Goal: Transaction & Acquisition: Obtain resource

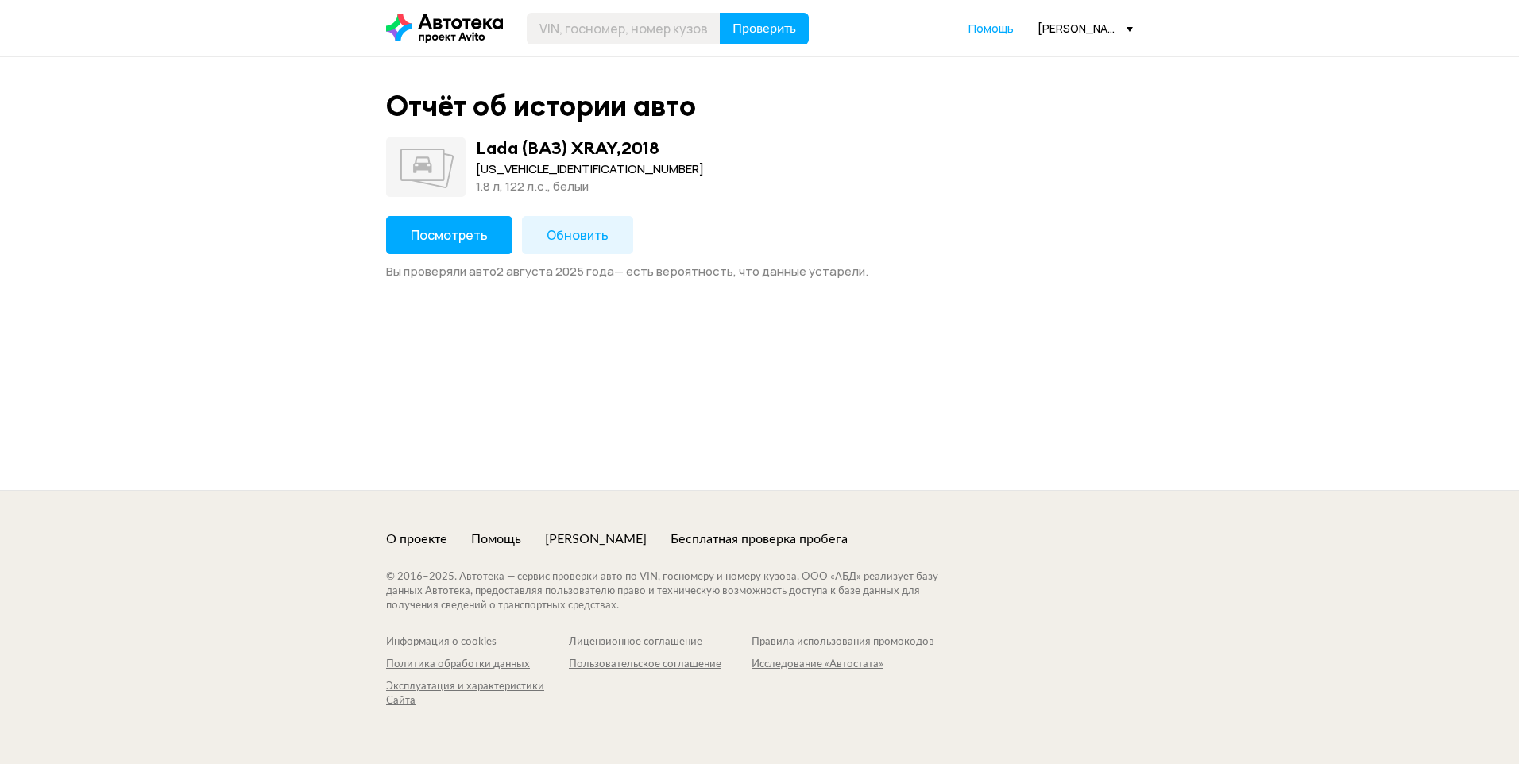
click at [539, 172] on div "[US_VEHICLE_IDENTIFICATION_NUMBER]" at bounding box center [590, 168] width 228 height 17
copy div "[US_VEHICLE_IDENTIFICATION_NUMBER]"
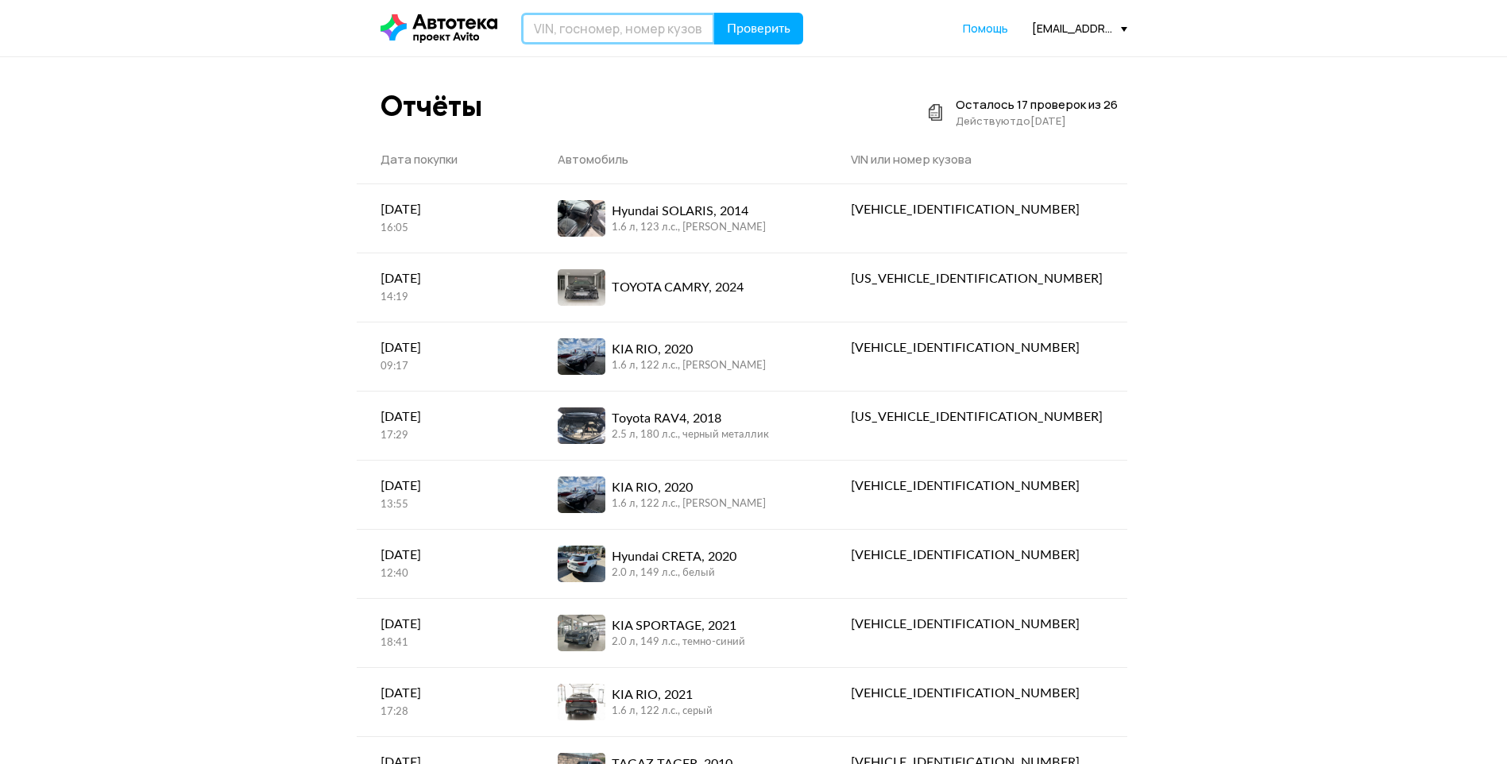
click at [662, 22] on input "text" at bounding box center [618, 29] width 194 height 32
paste input "XTT316300G1010631"
type input "XTT316300G1010631"
click at [748, 26] on span "Проверить" at bounding box center [759, 28] width 64 height 13
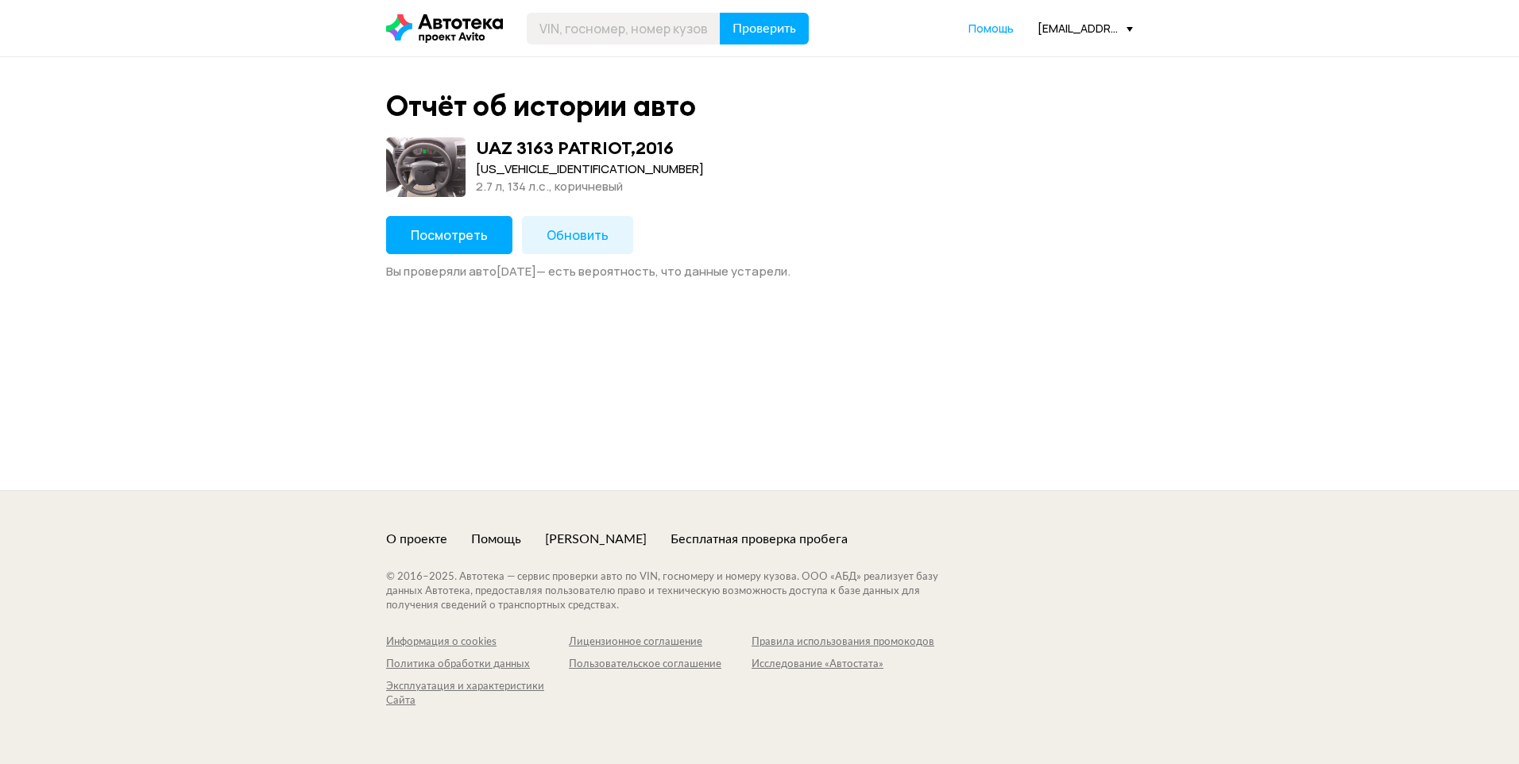
click at [462, 231] on span "Посмотреть" at bounding box center [449, 234] width 77 height 17
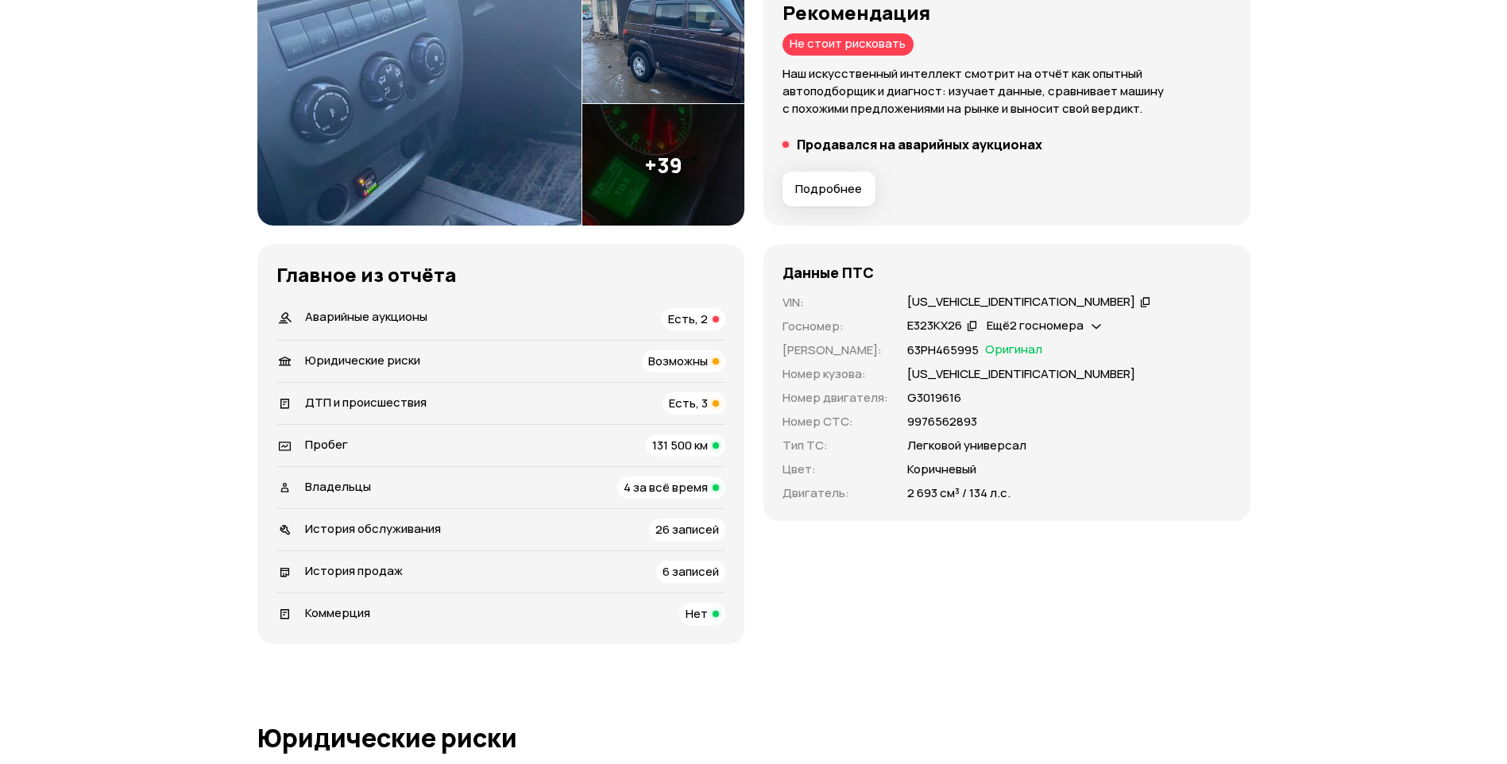
scroll to position [238, 0]
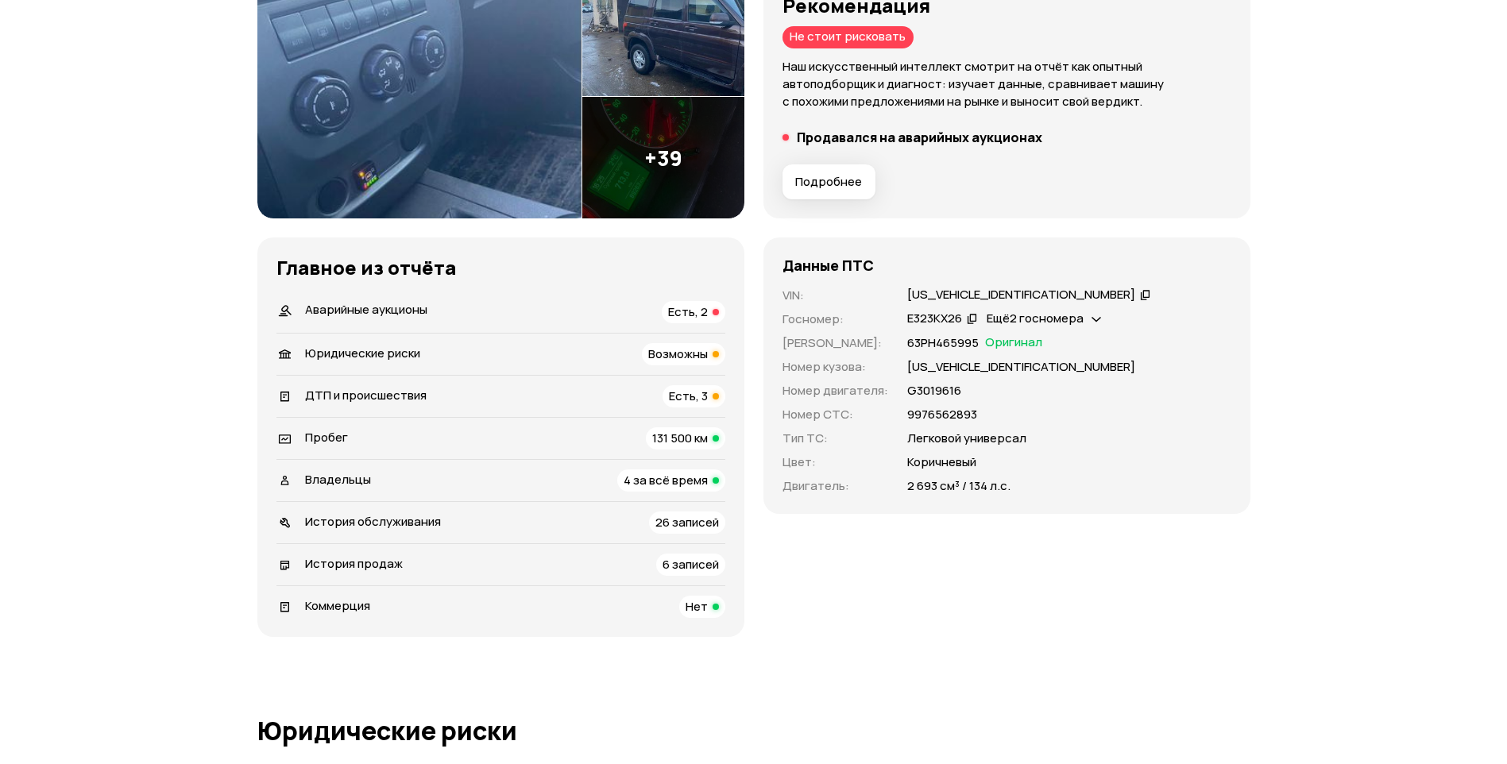
click at [698, 567] on span "6 записей" at bounding box center [691, 564] width 56 height 17
click at [678, 480] on span "4 за всё время" at bounding box center [666, 480] width 84 height 17
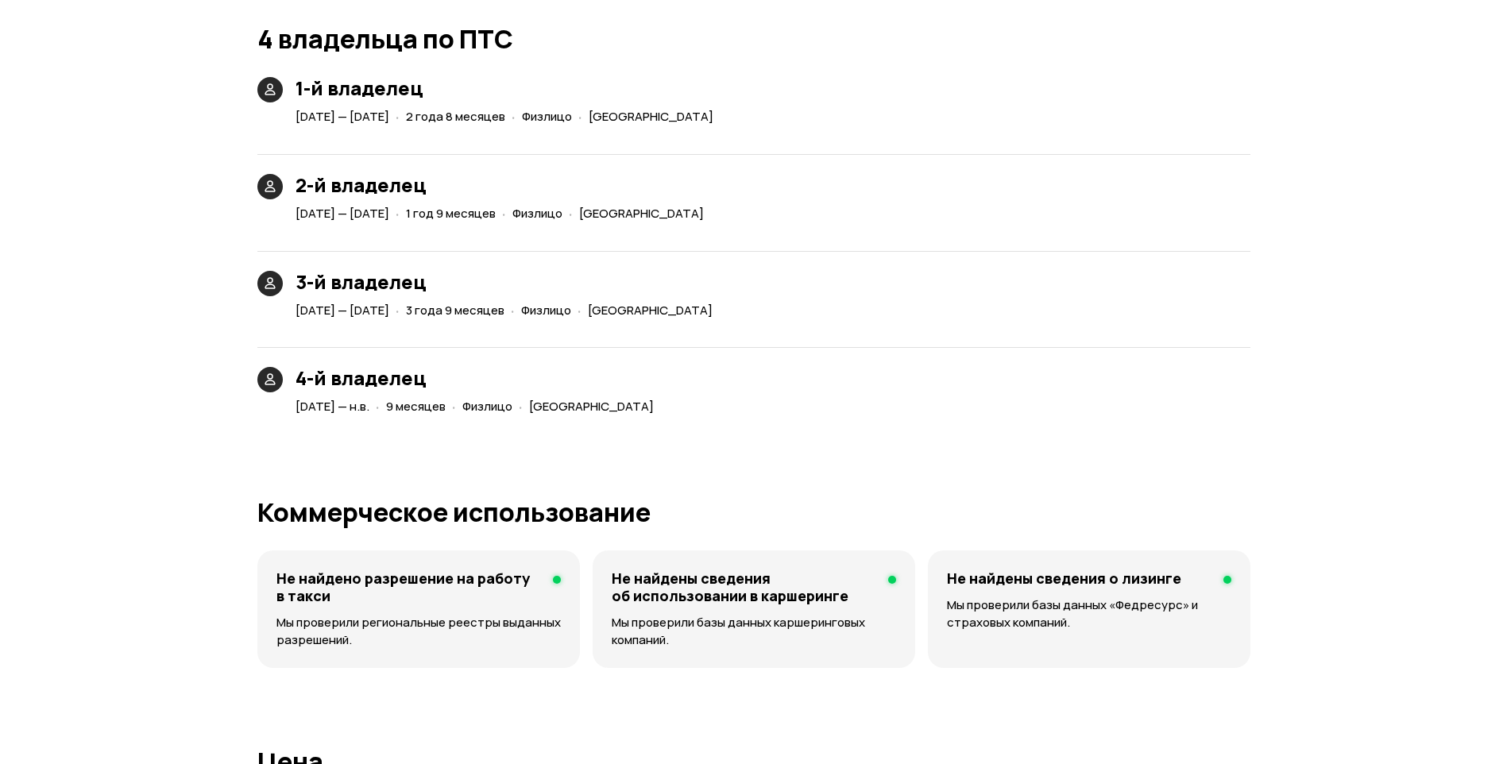
scroll to position [3576, 0]
